Goal: Use online tool/utility: Utilize a website feature to perform a specific function

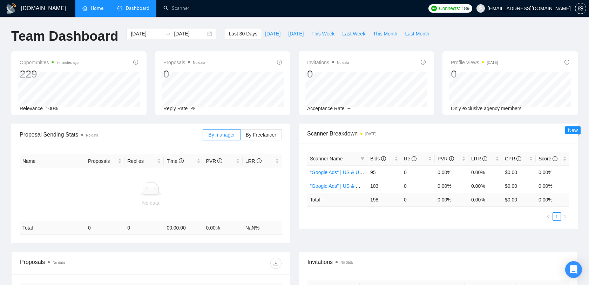
click at [91, 11] on link "Home" at bounding box center [92, 8] width 21 height 6
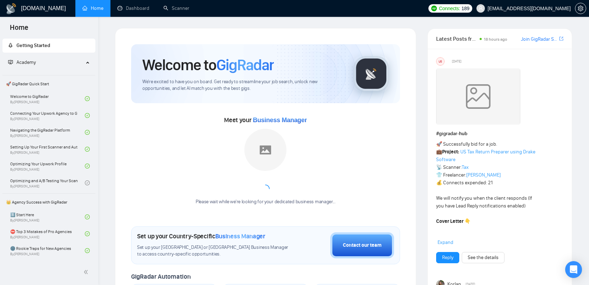
click at [550, 8] on span "nick@pixelocity.com" at bounding box center [528, 8] width 83 height 0
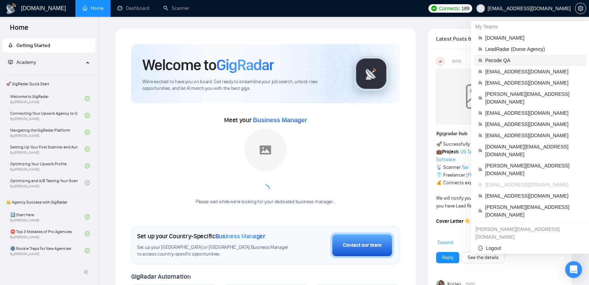
scroll to position [17, 0]
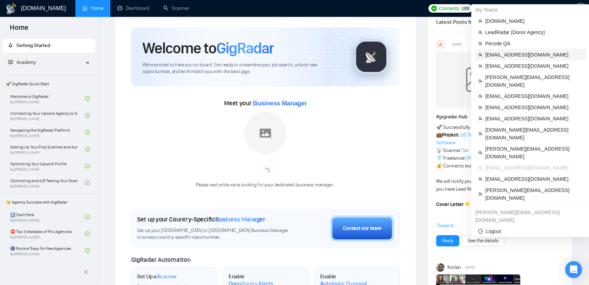
click at [508, 54] on span "[EMAIL_ADDRESS][DOMAIN_NAME]" at bounding box center [533, 55] width 97 height 8
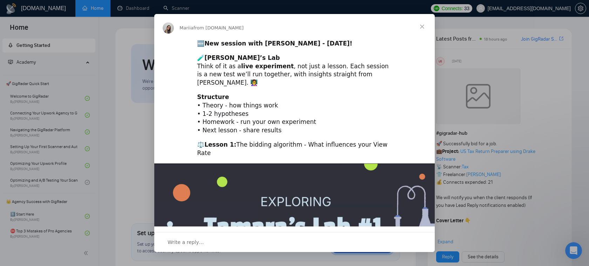
click at [423, 27] on span "Close" at bounding box center [421, 26] width 25 height 25
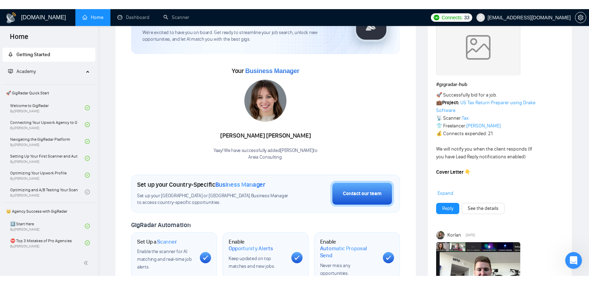
scroll to position [62, 0]
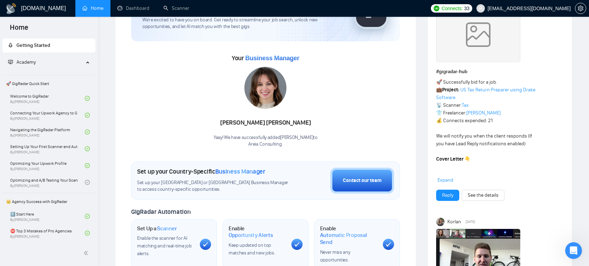
click at [308, 148] on div "Welcome to GigRadar We're excited to have you on board. Get ready to streamline…" at bounding box center [265, 199] width 269 height 435
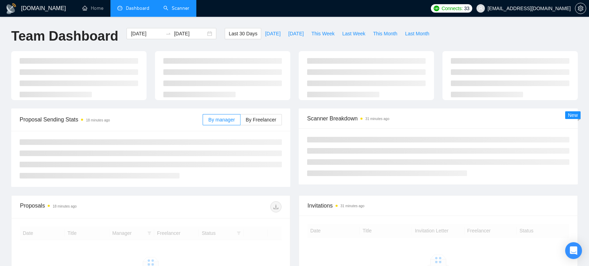
click at [165, 9] on link "Scanner" at bounding box center [176, 8] width 26 height 6
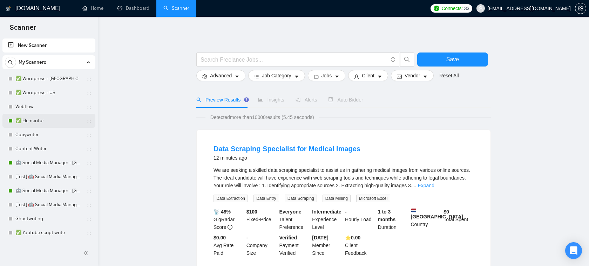
click at [48, 121] on link "✅ Elementor" at bounding box center [48, 121] width 67 height 14
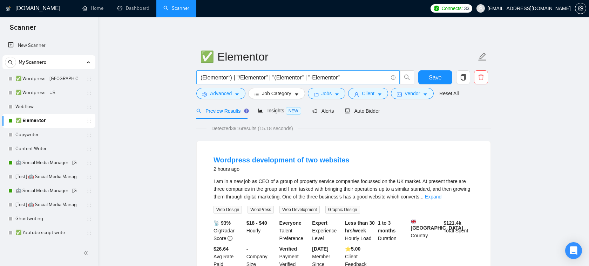
click at [281, 78] on input "(Elementor*) | "/Elementor" | "(Elementor" | "-Elementor"" at bounding box center [293, 77] width 187 height 9
click at [335, 92] on button "Jobs" at bounding box center [327, 93] width 38 height 11
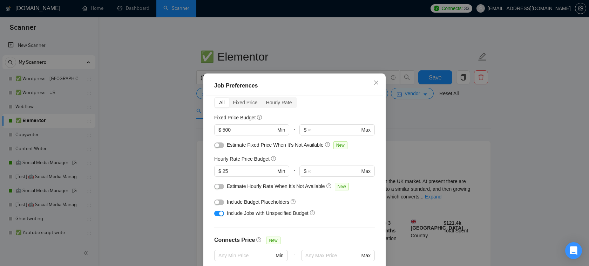
scroll to position [37, 0]
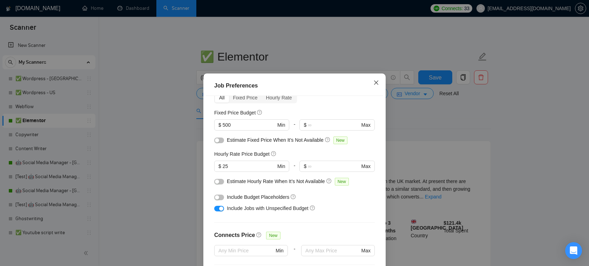
click at [377, 82] on icon "close" at bounding box center [376, 83] width 6 height 6
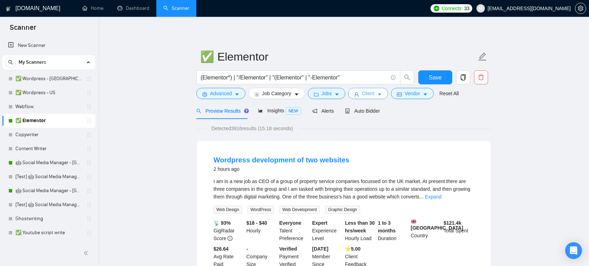
click at [374, 92] on span "Client" at bounding box center [368, 94] width 13 height 8
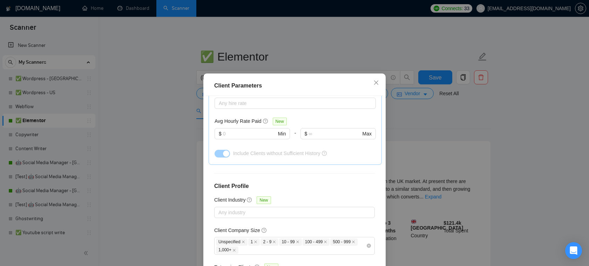
scroll to position [257, 0]
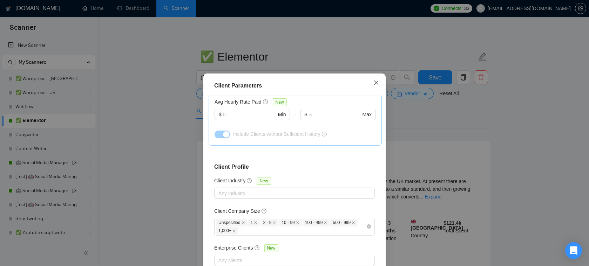
click at [381, 84] on span "Close" at bounding box center [376, 83] width 19 height 19
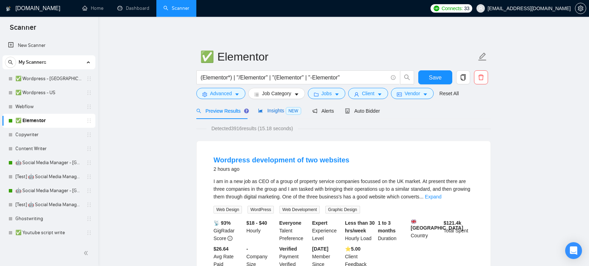
click at [281, 114] on div "Insights NEW" at bounding box center [279, 111] width 43 height 8
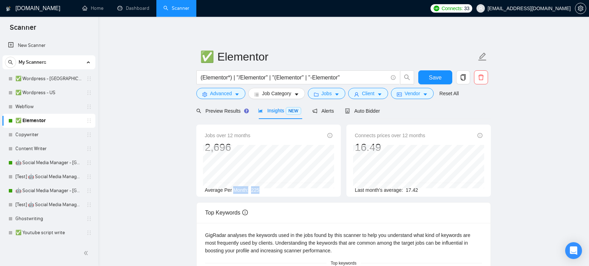
drag, startPoint x: 268, startPoint y: 189, endPoint x: 233, endPoint y: 190, distance: 35.1
click at [233, 190] on div "Average Per Month: 225" at bounding box center [269, 190] width 128 height 8
click at [258, 191] on span "225" at bounding box center [255, 190] width 8 height 6
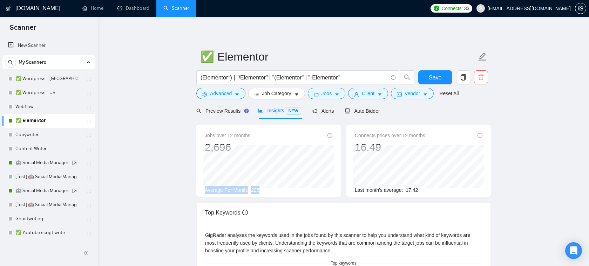
click at [258, 191] on span "225" at bounding box center [255, 190] width 8 height 6
click at [271, 191] on div "Average Per Month: 225" at bounding box center [269, 190] width 128 height 8
click at [380, 108] on span "Auto Bidder" at bounding box center [362, 111] width 35 height 6
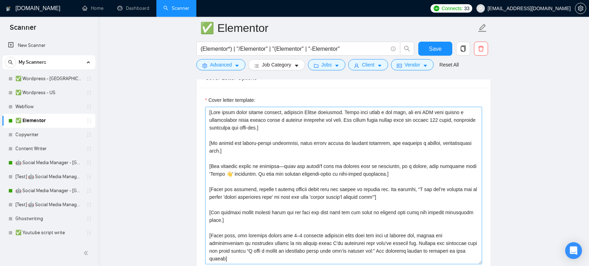
scroll to position [794, 0]
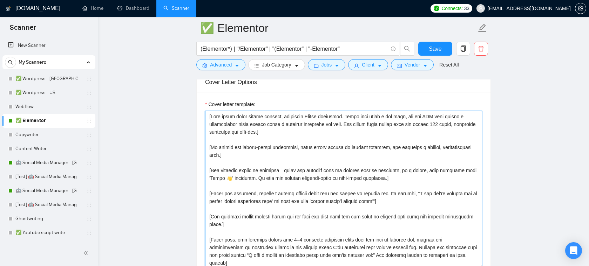
click at [297, 157] on textarea "Cover letter template:" at bounding box center [343, 190] width 277 height 158
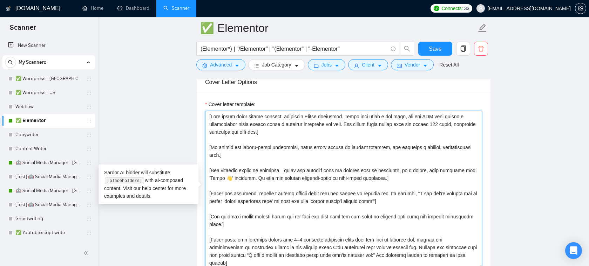
click at [297, 157] on textarea "Cover letter template:" at bounding box center [343, 190] width 277 height 158
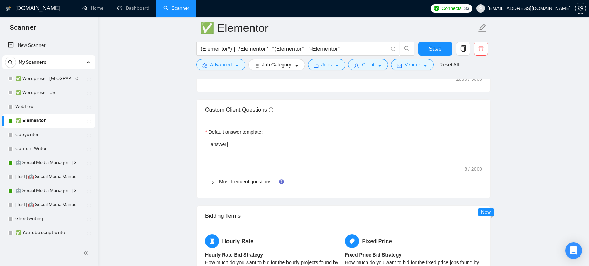
scroll to position [988, 0]
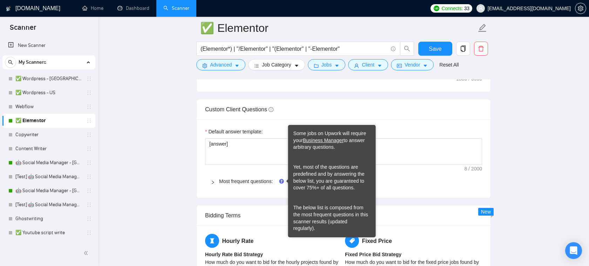
click at [267, 178] on span "Most frequent questions:" at bounding box center [347, 182] width 257 height 8
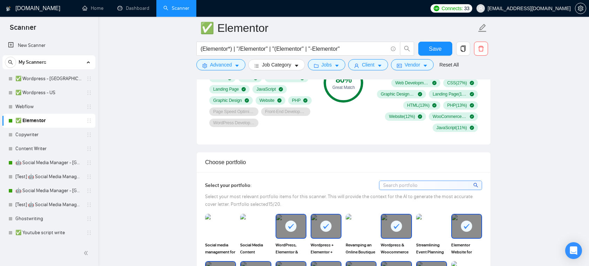
scroll to position [488, 0]
